Goal: Task Accomplishment & Management: Complete application form

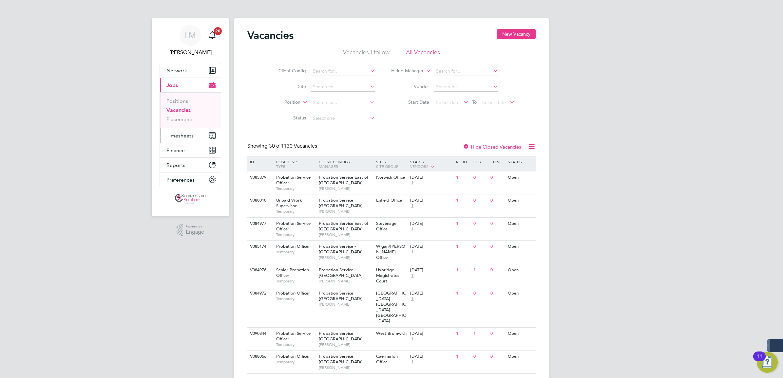
drag, startPoint x: 181, startPoint y: 130, endPoint x: 207, endPoint y: 118, distance: 28.7
click at [181, 130] on button "Timesheets" at bounding box center [190, 135] width 61 height 14
click at [187, 136] on span "Timesheets" at bounding box center [179, 136] width 27 height 6
click at [183, 119] on li "Timesheets" at bounding box center [190, 117] width 49 height 9
click at [184, 116] on link "Timesheets" at bounding box center [179, 116] width 27 height 6
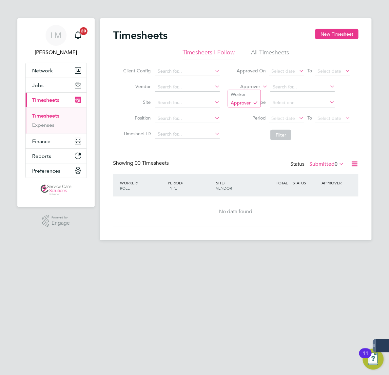
click at [231, 86] on label "Approver" at bounding box center [245, 87] width 29 height 7
drag, startPoint x: 209, startPoint y: 92, endPoint x: 214, endPoint y: 92, distance: 5.3
click at [228, 92] on li "Worker" at bounding box center [244, 94] width 32 height 9
click at [270, 84] on input at bounding box center [302, 87] width 65 height 9
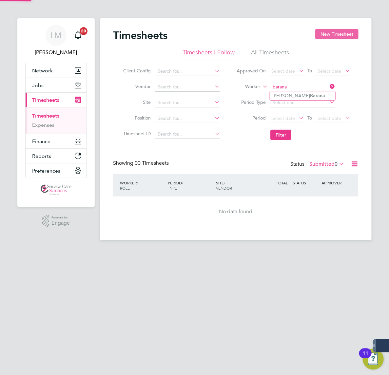
type input "barana"
click at [315, 29] on button "New Timesheet" at bounding box center [336, 34] width 43 height 10
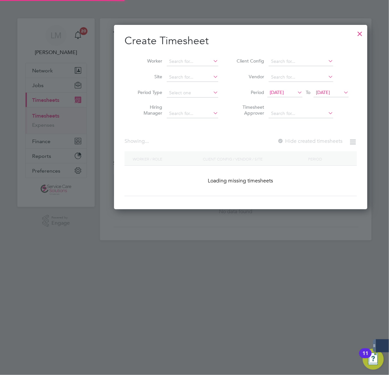
scroll to position [184, 253]
click at [128, 68] on li "Worker" at bounding box center [175, 62] width 102 height 16
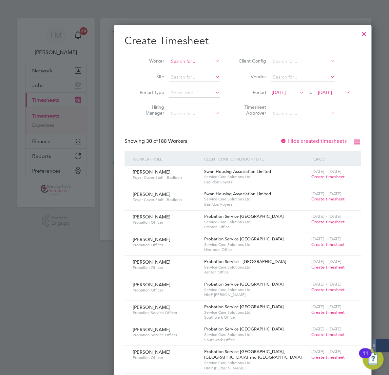
scroll to position [1082, 253]
click at [169, 63] on input at bounding box center [194, 61] width 51 height 9
click at [166, 70] on li "[PERSON_NAME]" at bounding box center [195, 70] width 58 height 9
type input "[PERSON_NAME]"
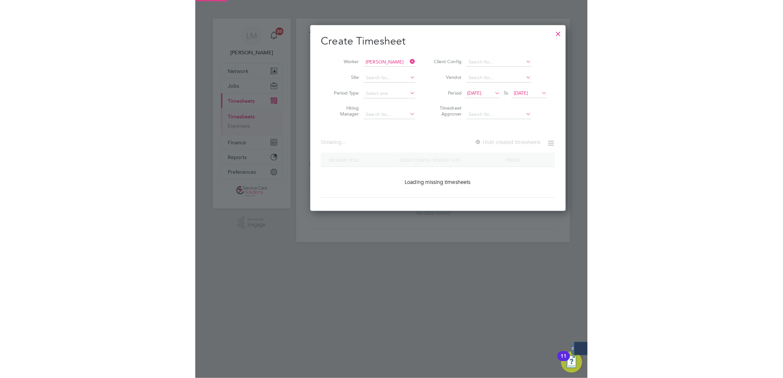
scroll to position [177, 253]
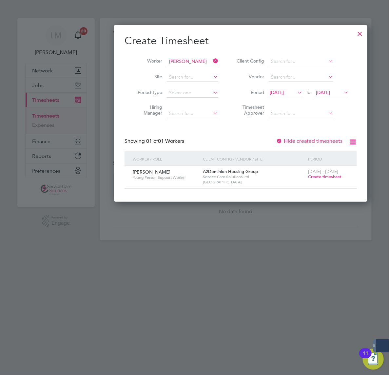
click at [308, 174] on span "Create timesheet" at bounding box center [324, 177] width 33 height 6
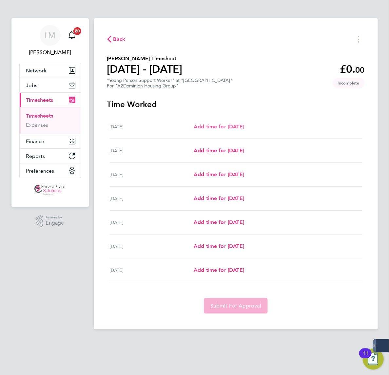
click at [194, 125] on span "Add time for [DATE]" at bounding box center [219, 126] width 50 height 6
select select "30"
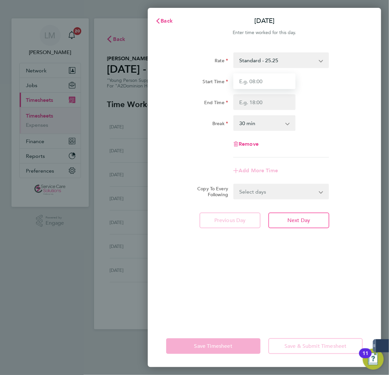
drag, startPoint x: 276, startPoint y: 78, endPoint x: 272, endPoint y: 68, distance: 10.7
click at [276, 78] on input "Start Time" at bounding box center [264, 81] width 62 height 16
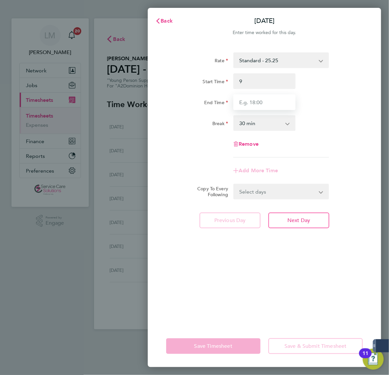
type input "09:00"
type input "18:00"
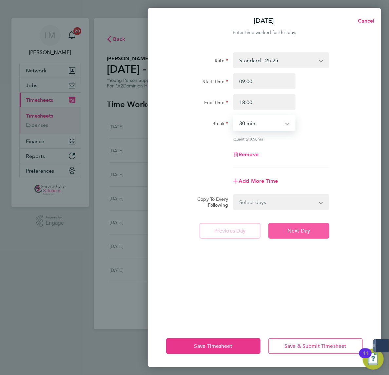
click at [297, 228] on span "Next Day" at bounding box center [298, 231] width 23 height 7
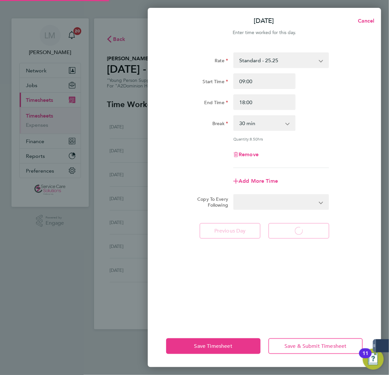
select select "30"
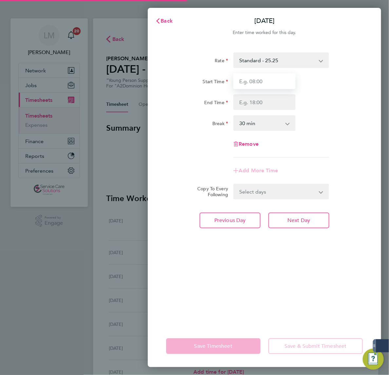
click at [269, 84] on input "Start Time" at bounding box center [264, 81] width 62 height 16
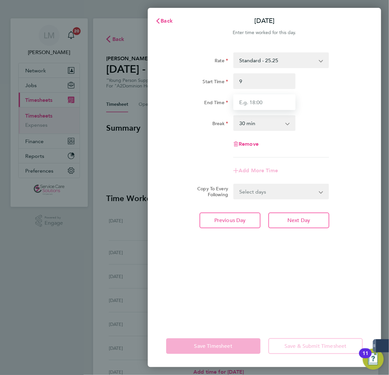
type input "09:00"
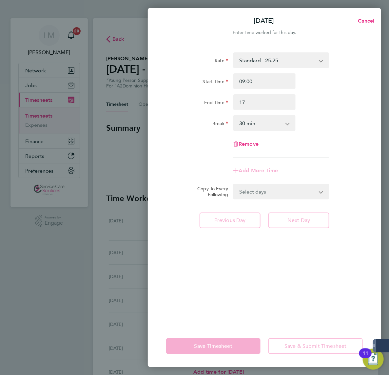
type input "17:00"
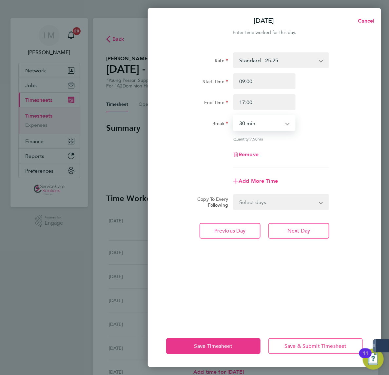
click at [305, 159] on div "Remove" at bounding box center [264, 155] width 202 height 16
drag, startPoint x: 302, startPoint y: 205, endPoint x: 295, endPoint y: 210, distance: 8.7
click at [302, 205] on select "Select days Day Weekday (Mon-Fri) Weekend (Sat-Sun) [DATE] [DATE] [DATE] [DATE]…" at bounding box center [277, 202] width 87 height 14
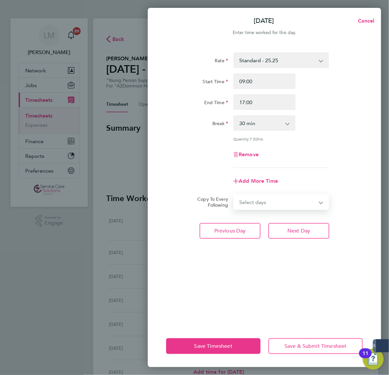
select select "WEEKDAY"
click at [234, 195] on select "Select days Day Weekday (Mon-Fri) Weekend (Sat-Sun) [DATE] [DATE] [DATE] [DATE]…" at bounding box center [277, 202] width 87 height 14
select select "[DATE]"
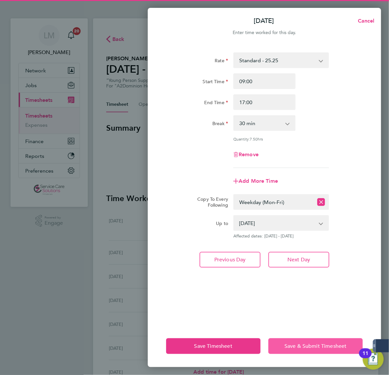
click at [313, 345] on span "Save & Submit Timesheet" at bounding box center [315, 346] width 62 height 7
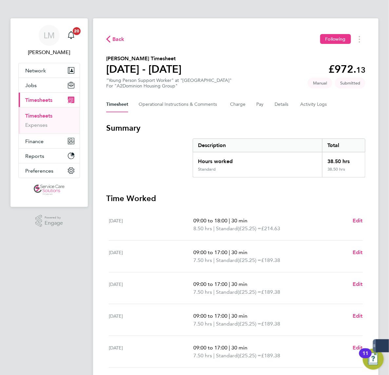
click at [112, 42] on span "Back" at bounding box center [118, 39] width 12 height 8
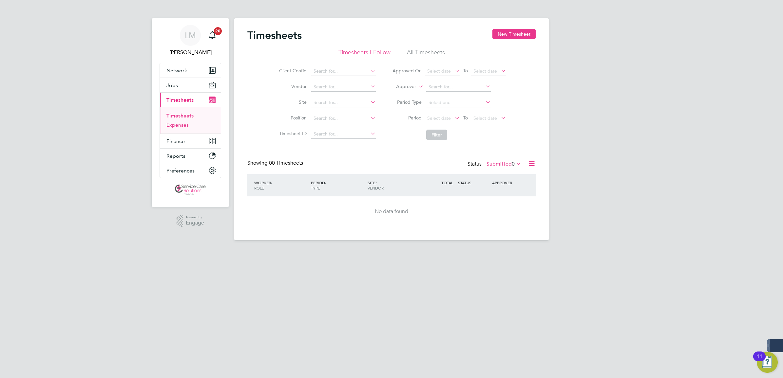
click at [186, 125] on link "Expenses" at bounding box center [177, 125] width 22 height 6
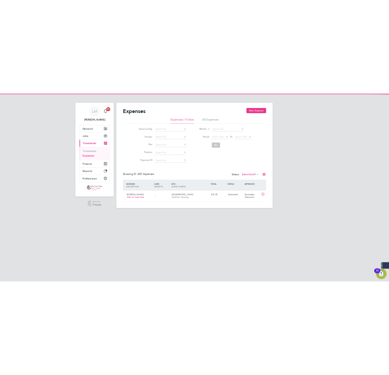
scroll to position [16, 67]
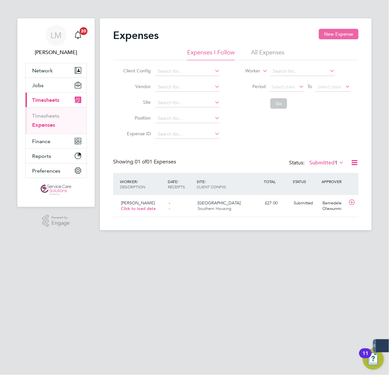
click at [319, 32] on button "New Expense" at bounding box center [339, 34] width 40 height 10
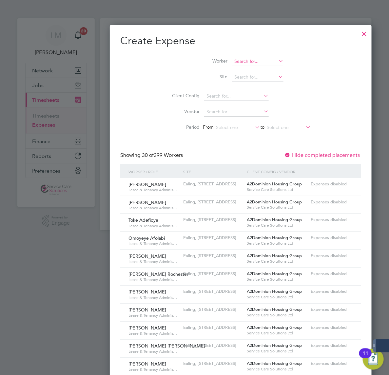
scroll to position [0, 0]
click at [232, 58] on input at bounding box center [257, 61] width 51 height 9
click at [272, 71] on b "Barana" at bounding box center [279, 70] width 15 height 6
type input "[PERSON_NAME]"
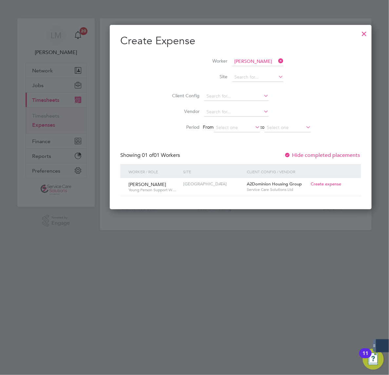
click at [310, 185] on span "Create expense" at bounding box center [325, 184] width 30 height 6
type input "[PERSON_NAME]"
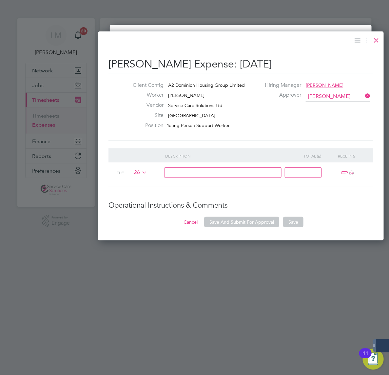
click at [132, 174] on span "26" at bounding box center [139, 172] width 15 height 7
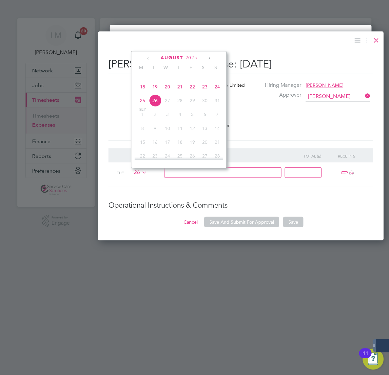
click at [136, 93] on span "18" at bounding box center [142, 87] width 12 height 12
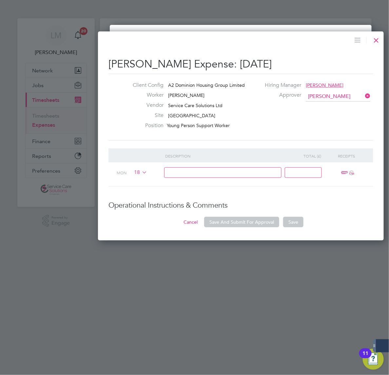
click at [164, 176] on input at bounding box center [223, 172] width 118 height 11
type input "Expense"
drag, startPoint x: 256, startPoint y: 159, endPoint x: 256, endPoint y: 162, distance: 3.3
click at [286, 159] on div "Total (£)" at bounding box center [306, 155] width 40 height 15
click at [285, 172] on input at bounding box center [303, 172] width 37 height 11
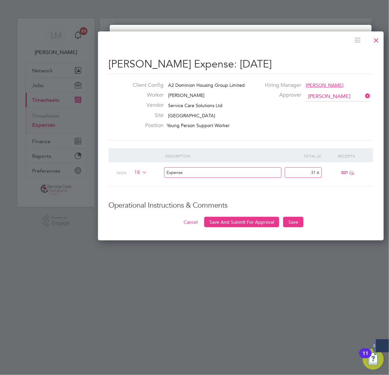
type input "31.6"
click at [339, 173] on span "ï¼‹" at bounding box center [346, 173] width 14 height 8
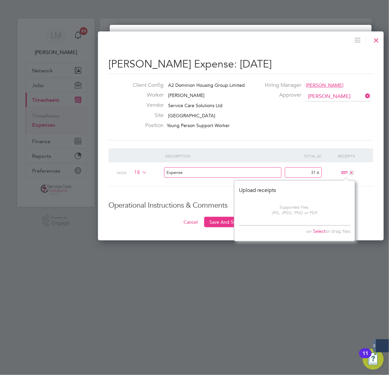
click at [303, 229] on span "Select" at bounding box center [314, 231] width 23 height 6
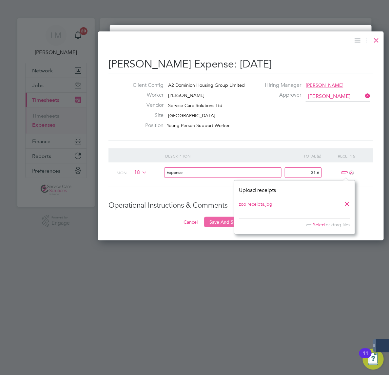
click at [204, 225] on button "Save And Submit For Approval" at bounding box center [241, 222] width 75 height 10
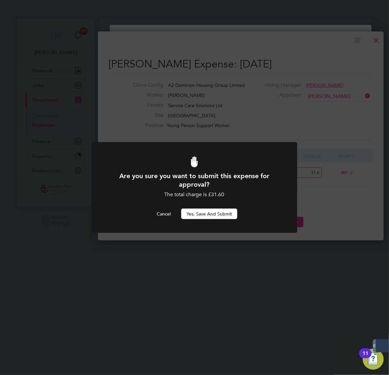
click at [206, 213] on button "Yes, Save and Submit" at bounding box center [209, 214] width 56 height 10
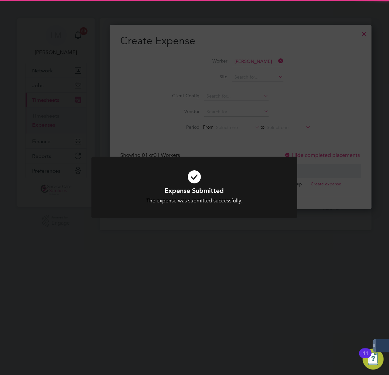
click at [223, 141] on div "Expense Submitted The expense was submitted successfully. Cancel Okay" at bounding box center [194, 187] width 389 height 375
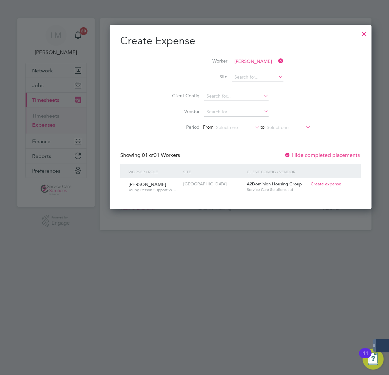
drag, startPoint x: 318, startPoint y: 36, endPoint x: 318, endPoint y: 40, distance: 3.9
click at [358, 36] on div at bounding box center [364, 32] width 12 height 12
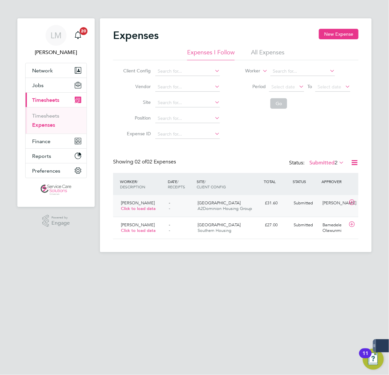
click at [195, 204] on div "Oxford A2Dominion Housing Group" at bounding box center [228, 206] width 67 height 16
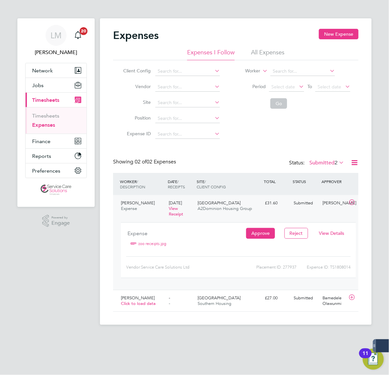
click at [319, 236] on span "View Details" at bounding box center [331, 233] width 25 height 6
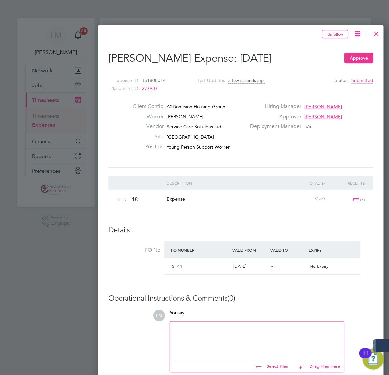
click at [174, 347] on div at bounding box center [257, 339] width 166 height 28
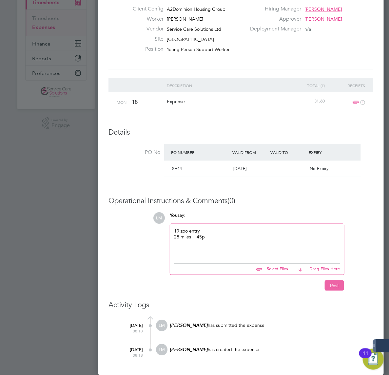
click at [325, 288] on button "Post" at bounding box center [334, 285] width 19 height 10
